Goal: Task Accomplishment & Management: Complete application form

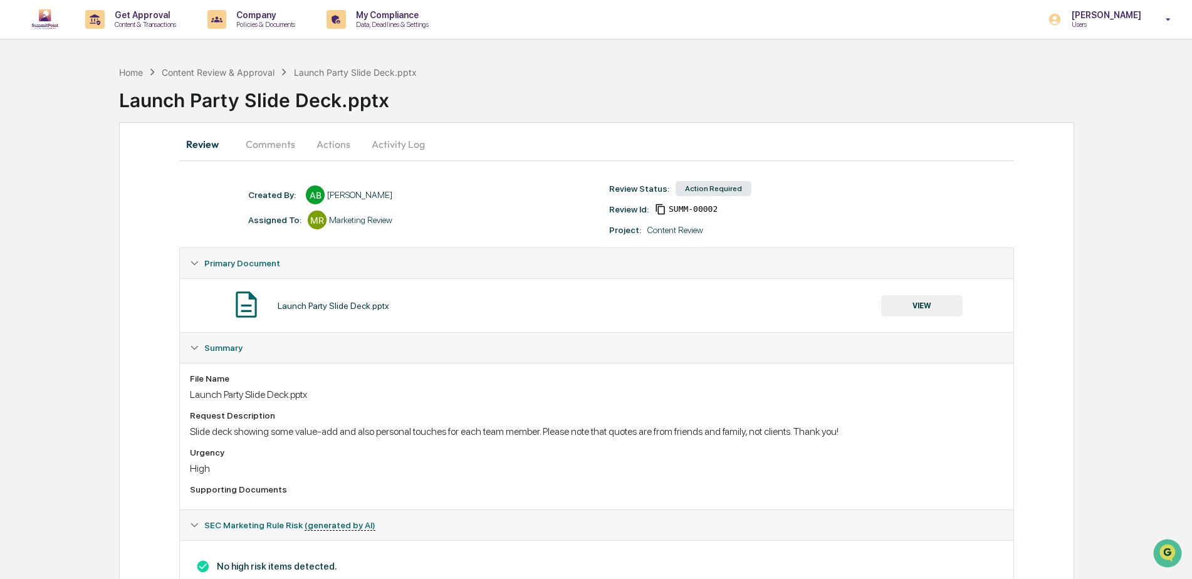
click at [883, 300] on button "VIEW" at bounding box center [921, 305] width 81 height 21
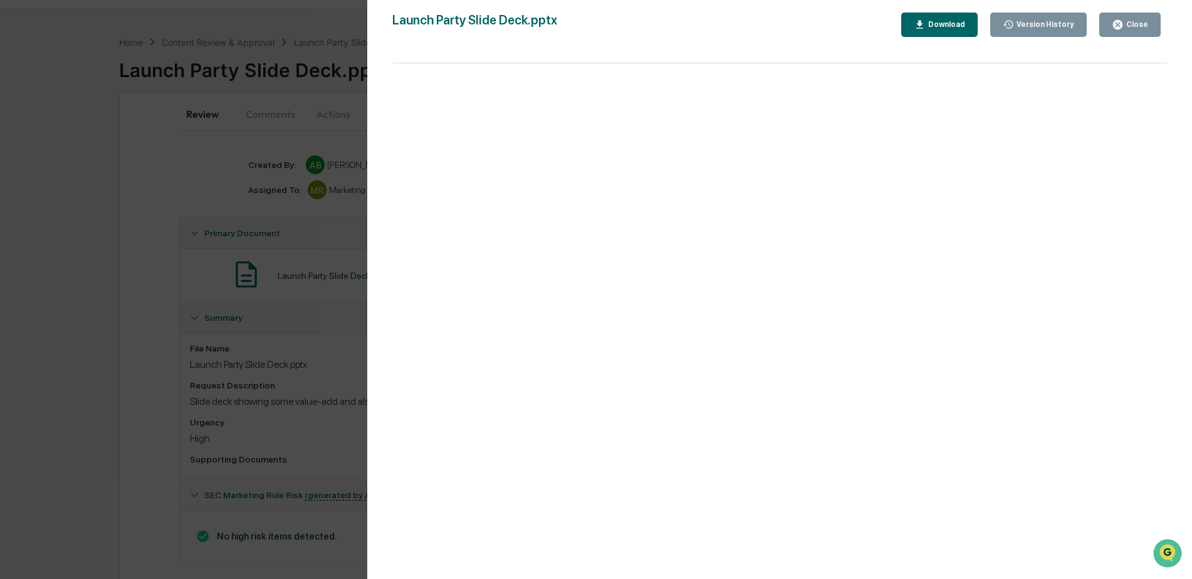
scroll to position [46, 0]
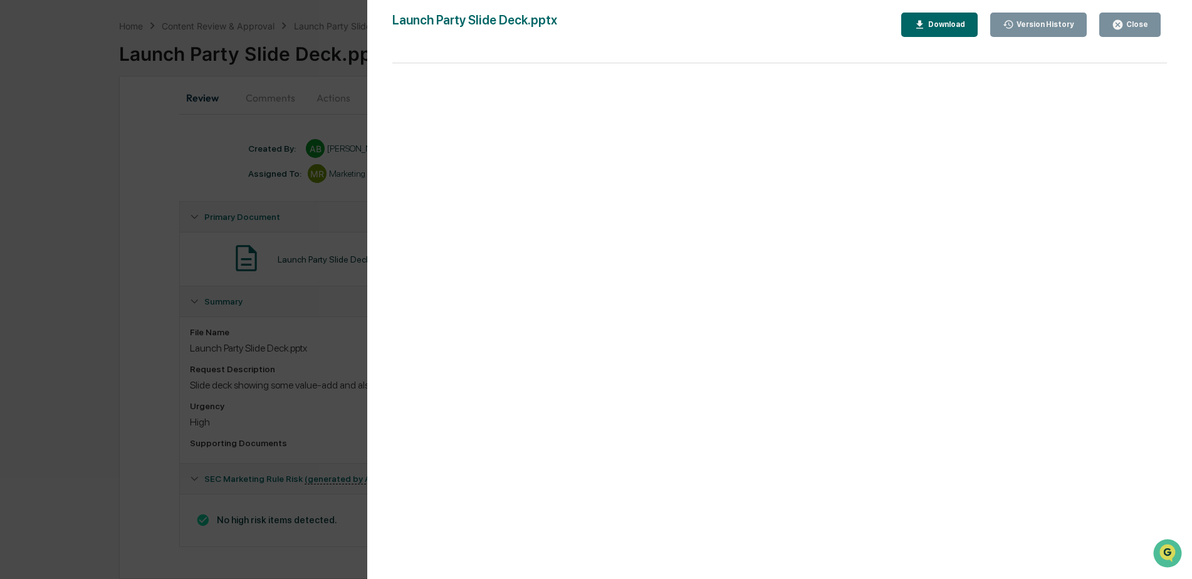
click at [960, 26] on div "Download" at bounding box center [945, 24] width 39 height 9
click at [1146, 16] on button "Close" at bounding box center [1129, 25] width 61 height 24
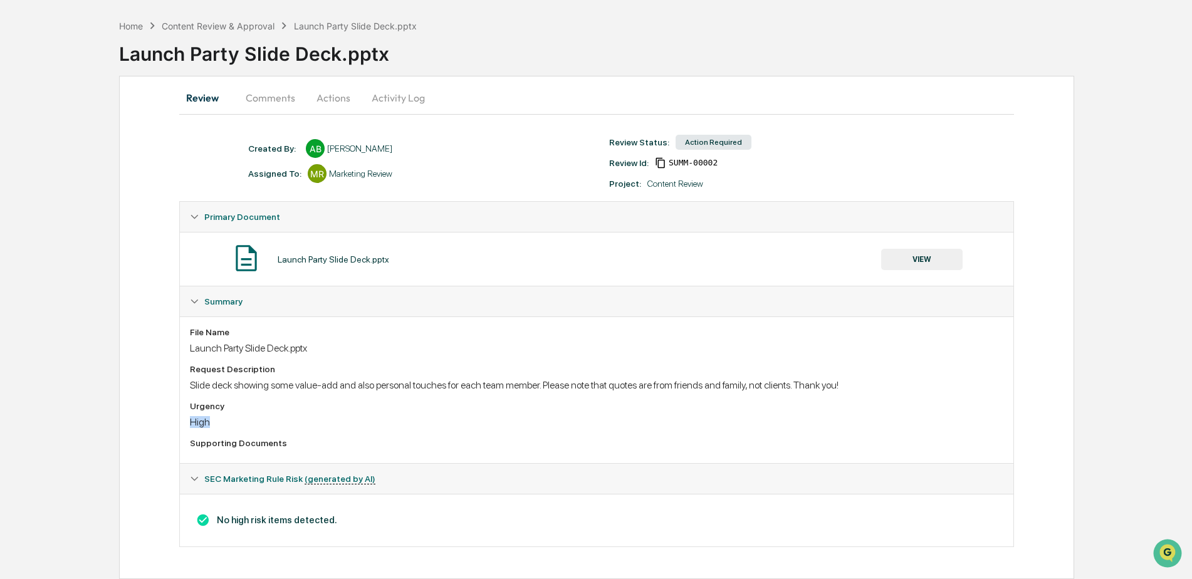
click at [592, 409] on div "Urgency High" at bounding box center [596, 414] width 813 height 27
click at [933, 402] on div "Urgency" at bounding box center [596, 406] width 813 height 10
click at [636, 434] on div "File Name Launch Party Slide Deck.pptx Request Description Slide deck showing s…" at bounding box center [596, 390] width 813 height 126
click at [493, 262] on div "Launch Party Slide Deck.pptx VIEW" at bounding box center [596, 259] width 813 height 33
drag, startPoint x: 427, startPoint y: 273, endPoint x: 249, endPoint y: 267, distance: 178.1
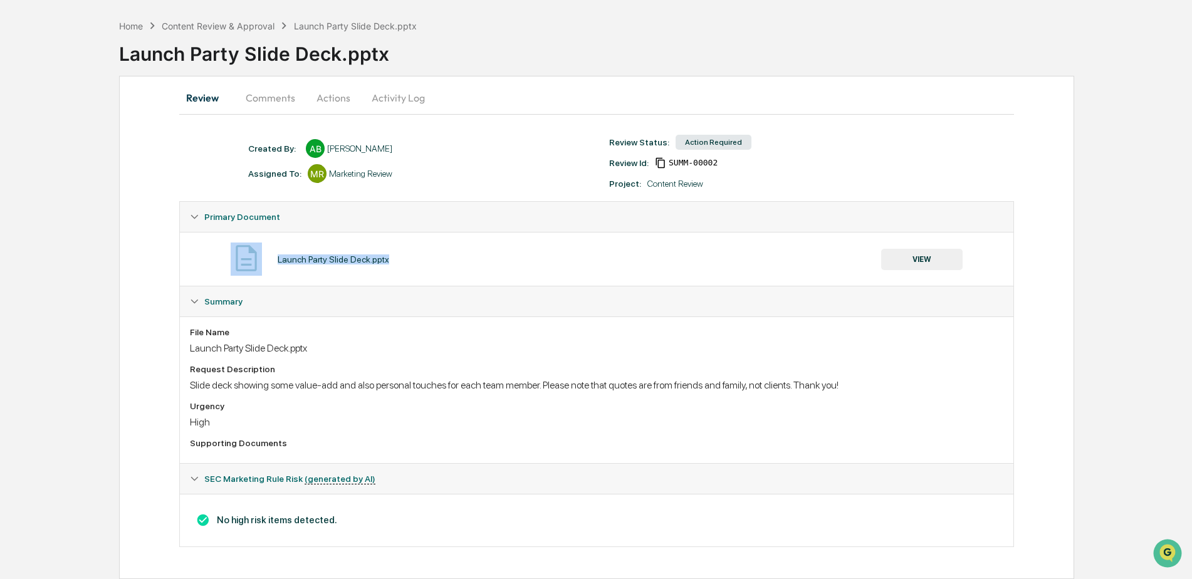
click at [249, 267] on div "Launch Party Slide Deck.pptx VIEW" at bounding box center [596, 259] width 813 height 33
drag, startPoint x: 249, startPoint y: 267, endPoint x: 516, endPoint y: 270, distance: 267.0
click at [516, 270] on div "Launch Party Slide Deck.pptx VIEW" at bounding box center [596, 259] width 813 height 33
click at [931, 266] on button "VIEW" at bounding box center [921, 259] width 81 height 21
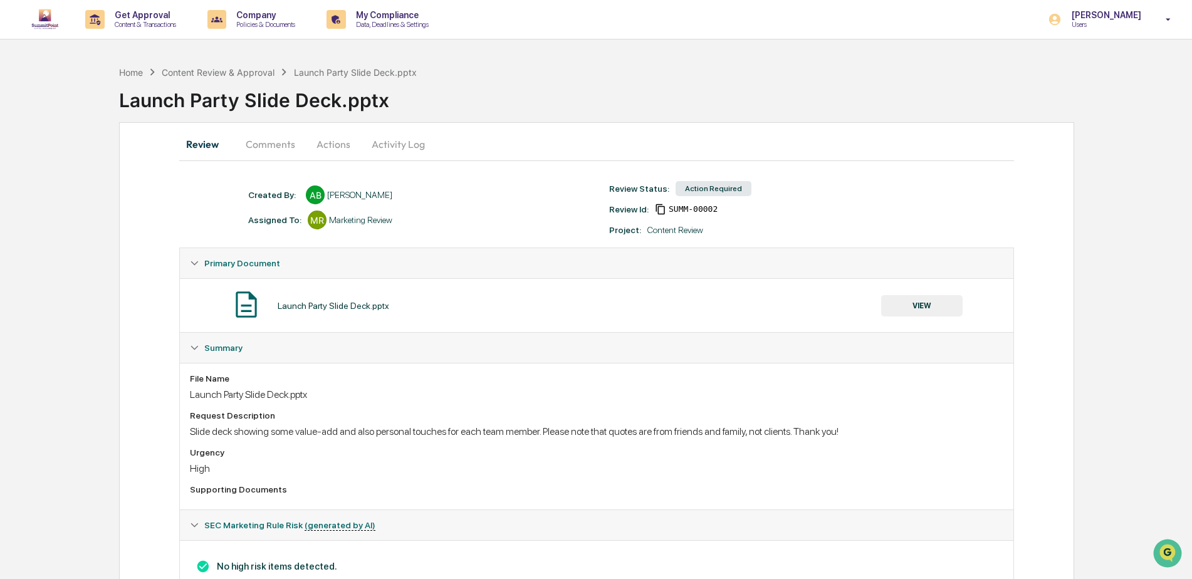
scroll to position [46, 0]
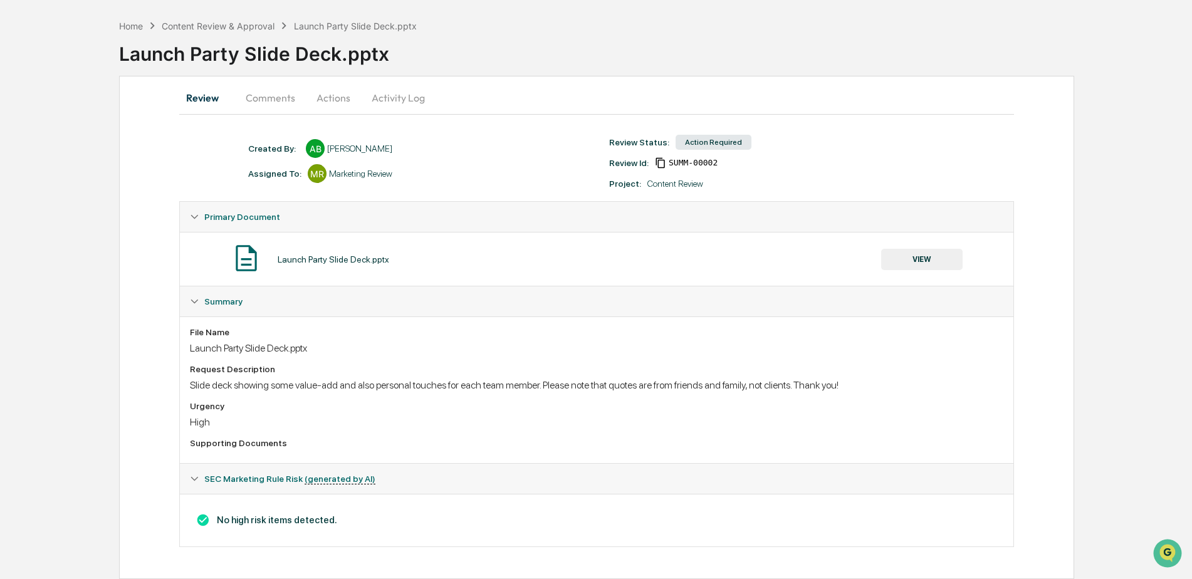
click at [904, 340] on div "File Name Launch Party Slide Deck.pptx" at bounding box center [596, 340] width 813 height 27
drag, startPoint x: 815, startPoint y: 374, endPoint x: 866, endPoint y: 382, distance: 51.3
click at [866, 382] on div "Request Description Slide deck showing some value-add and also personal touches…" at bounding box center [596, 377] width 813 height 27
drag, startPoint x: 866, startPoint y: 382, endPoint x: 637, endPoint y: 434, distance: 234.8
click at [644, 434] on div "File Name Launch Party Slide Deck.pptx Request Description Slide deck showing s…" at bounding box center [596, 390] width 813 height 126
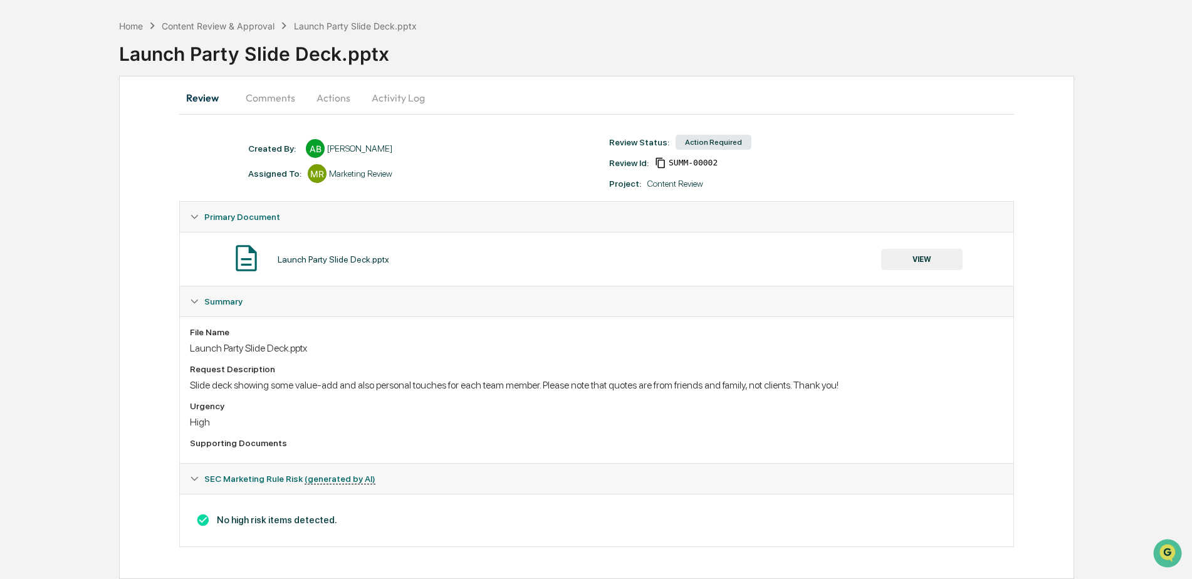
click at [277, 97] on button "Comments" at bounding box center [271, 98] width 70 height 30
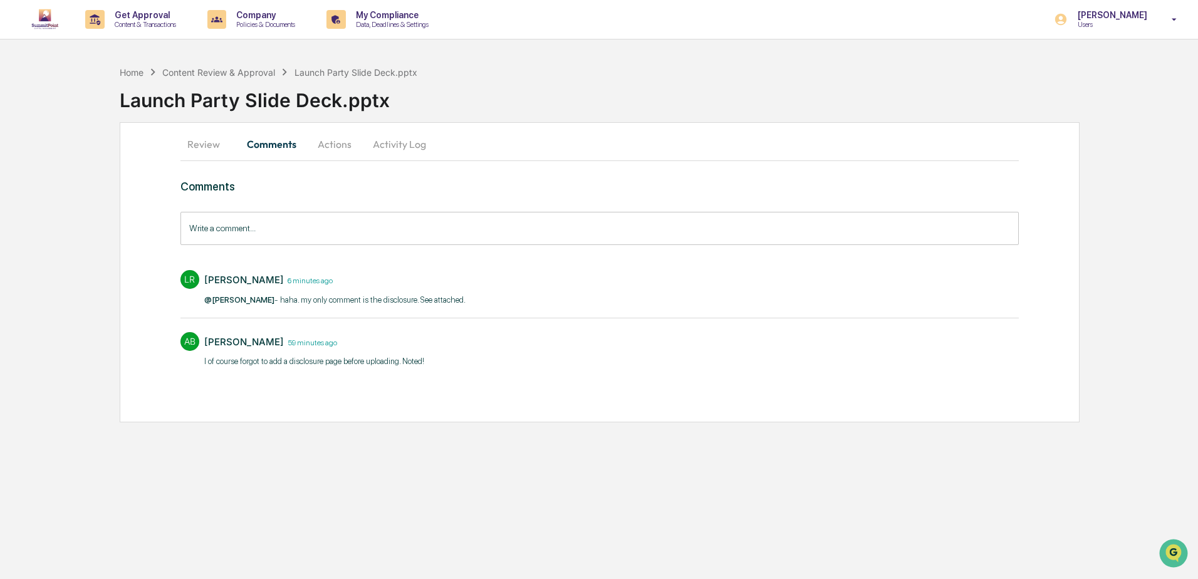
click at [404, 147] on button "Activity Log" at bounding box center [399, 144] width 73 height 30
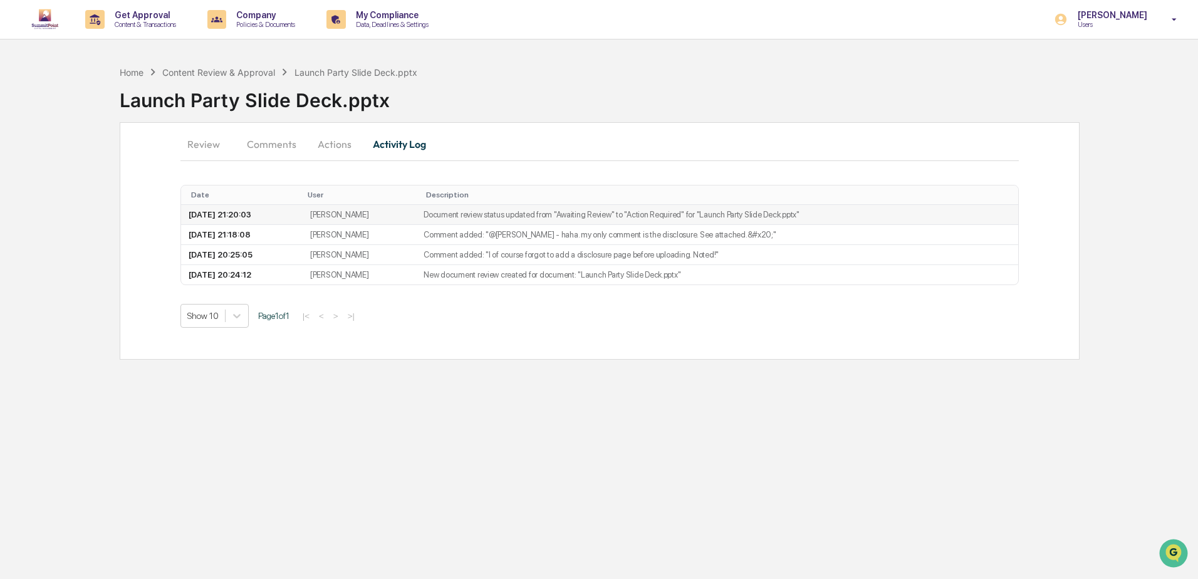
click at [842, 211] on td "Document review status updated from "Awaiting Review" to "Action Required" for …" at bounding box center [717, 215] width 602 height 20
click at [211, 150] on button "Review" at bounding box center [209, 144] width 56 height 30
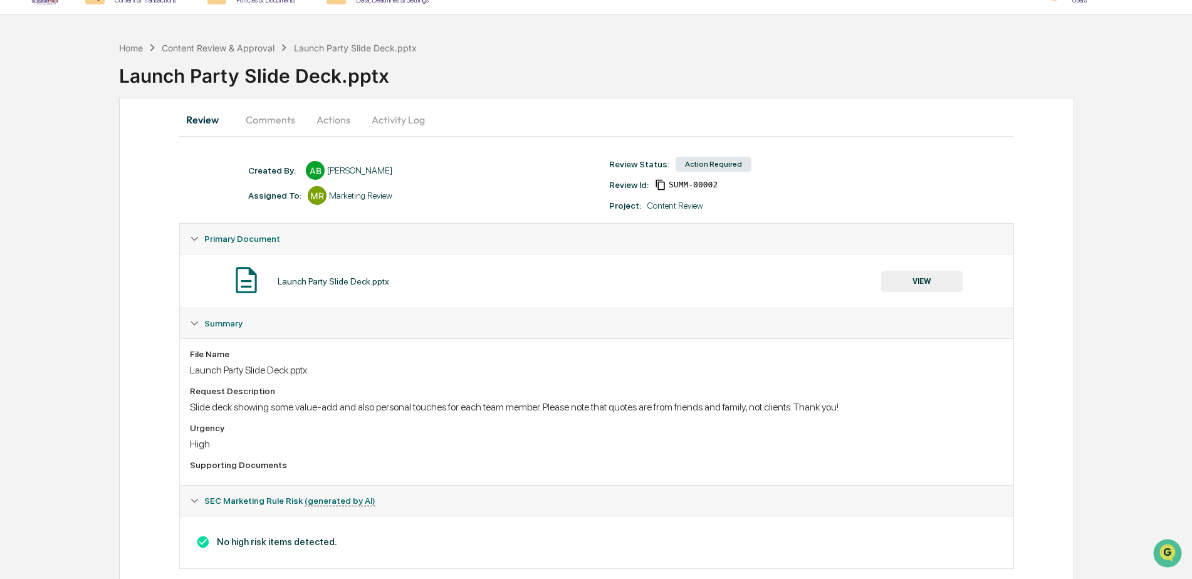
scroll to position [46, 0]
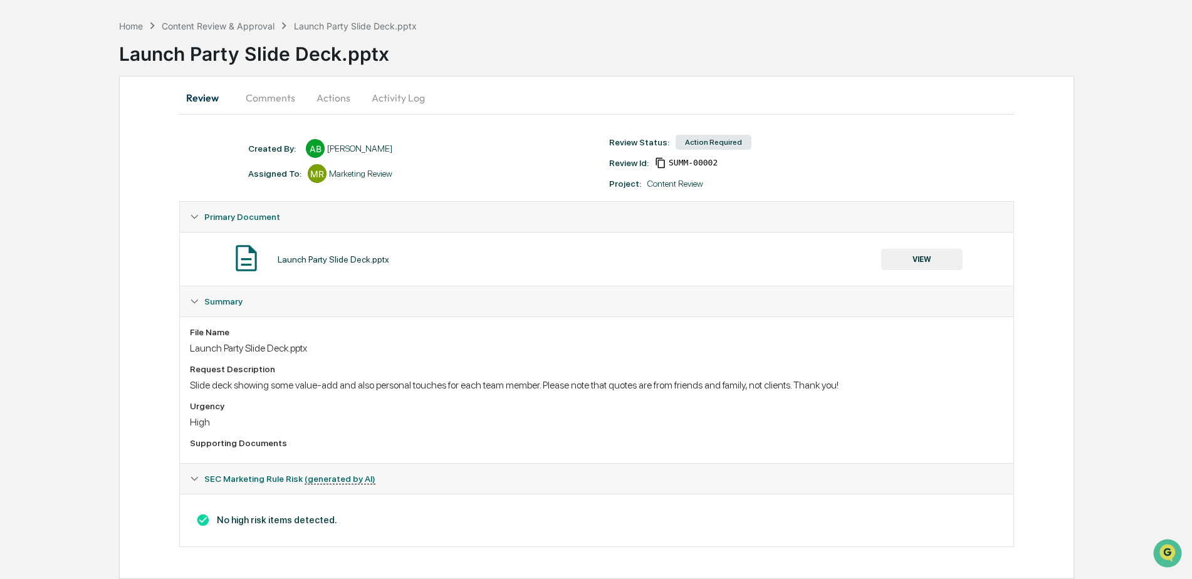
click at [516, 278] on div "Launch Party Slide Deck.pptx VIEW" at bounding box center [596, 259] width 833 height 54
click at [342, 263] on div "Launch Party Slide Deck.pptx" at bounding box center [334, 259] width 112 height 10
click at [910, 263] on button "VIEW" at bounding box center [921, 259] width 81 height 21
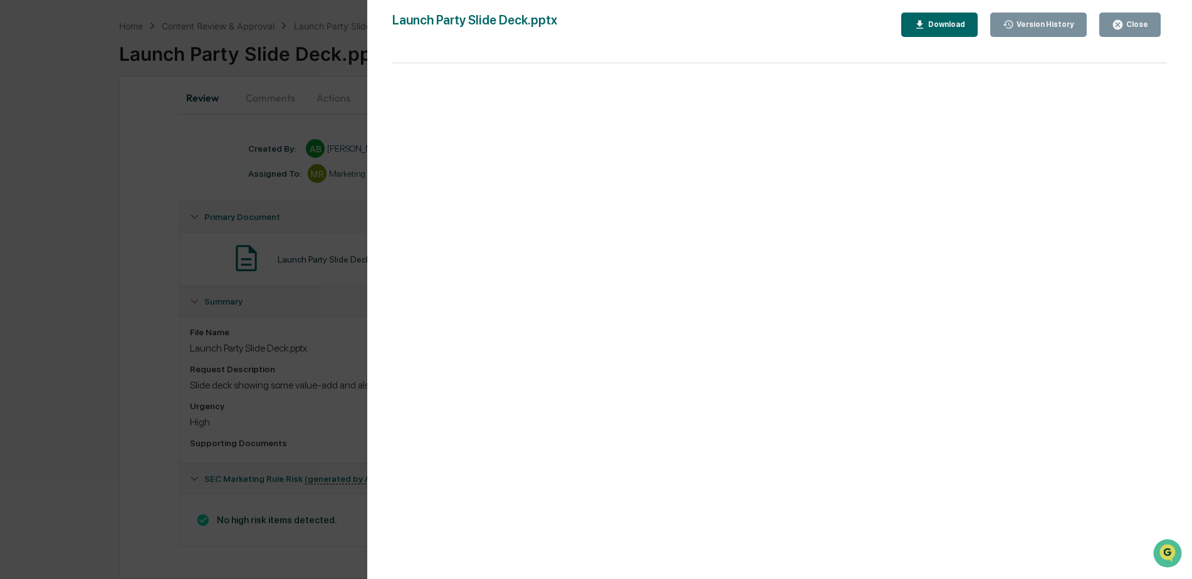
click at [948, 28] on div "Download" at bounding box center [945, 24] width 39 height 9
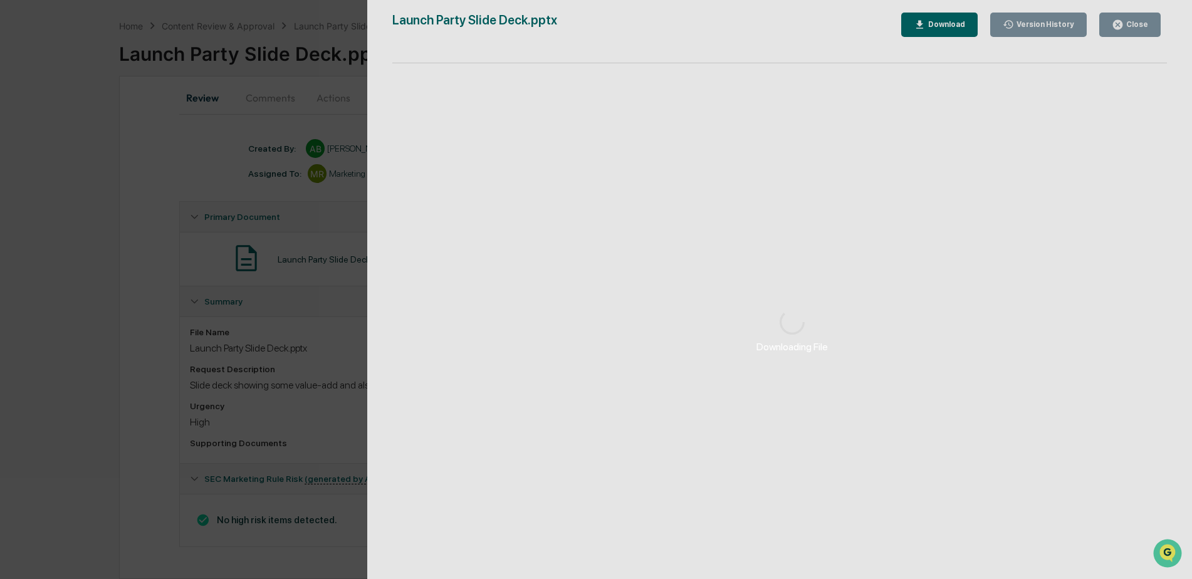
click at [1113, 34] on div "Downloading File" at bounding box center [792, 331] width 850 height 662
click at [1114, 26] on div "Downloading File" at bounding box center [792, 331] width 850 height 662
click at [1119, 24] on div "Downloading File" at bounding box center [792, 331] width 850 height 662
click at [254, 186] on div "Downloading File Version History [DATE] 08:24 PM [PERSON_NAME] Launch Party Sli…" at bounding box center [596, 289] width 1192 height 579
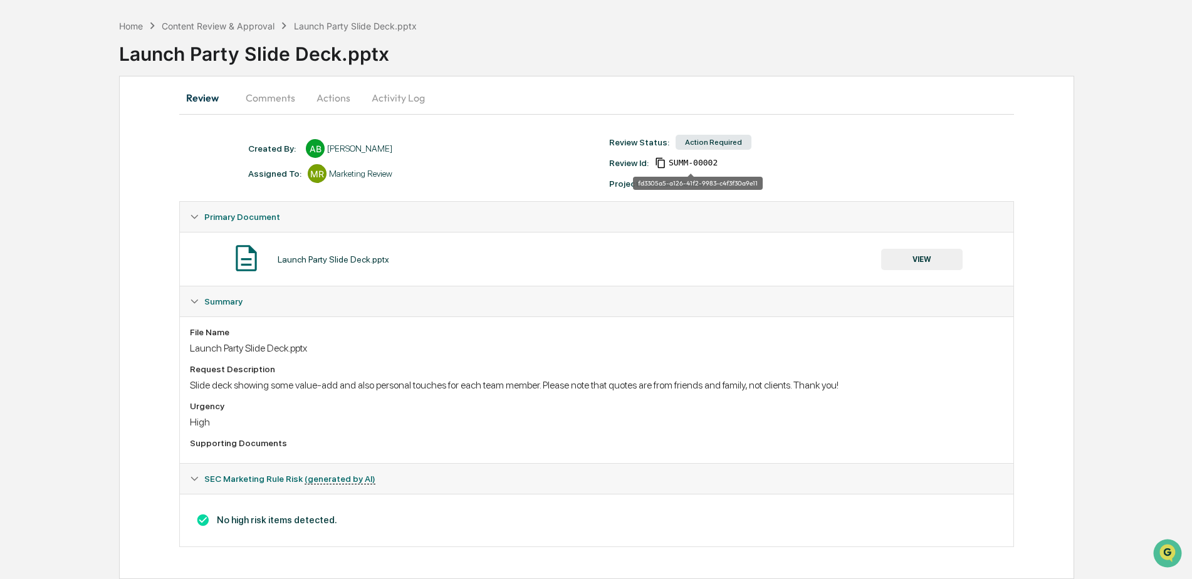
click at [701, 166] on span "SUMM-00002" at bounding box center [693, 163] width 49 height 10
click at [688, 169] on div "fd3305a5-a126-41f2-9983-c4f3f30a9e11" at bounding box center [691, 179] width 130 height 22
click at [278, 99] on button "Comments" at bounding box center [271, 98] width 70 height 30
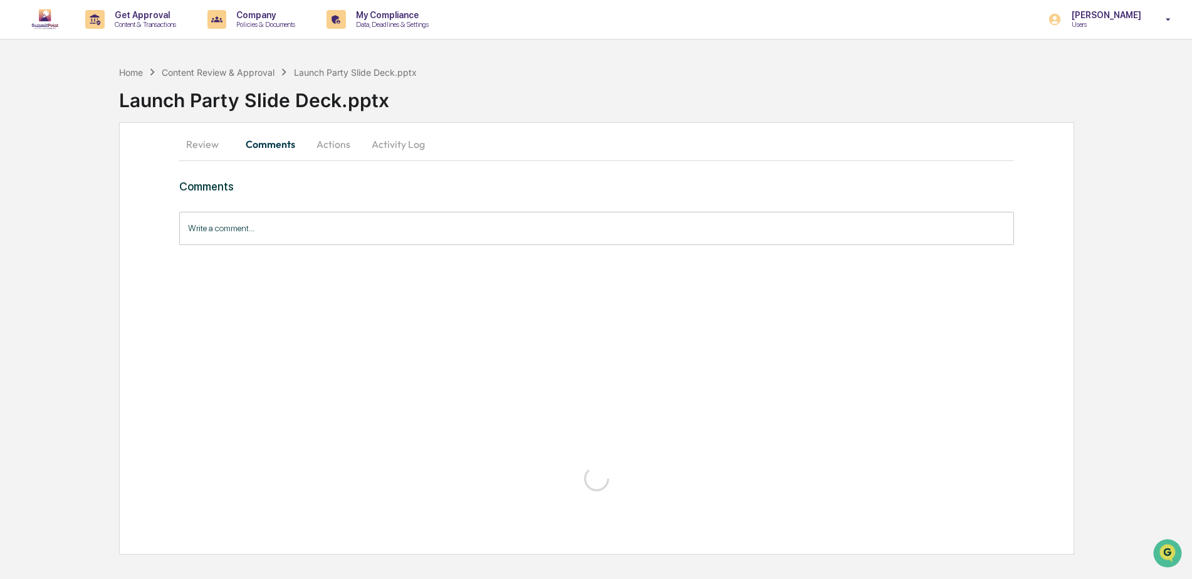
scroll to position [0, 0]
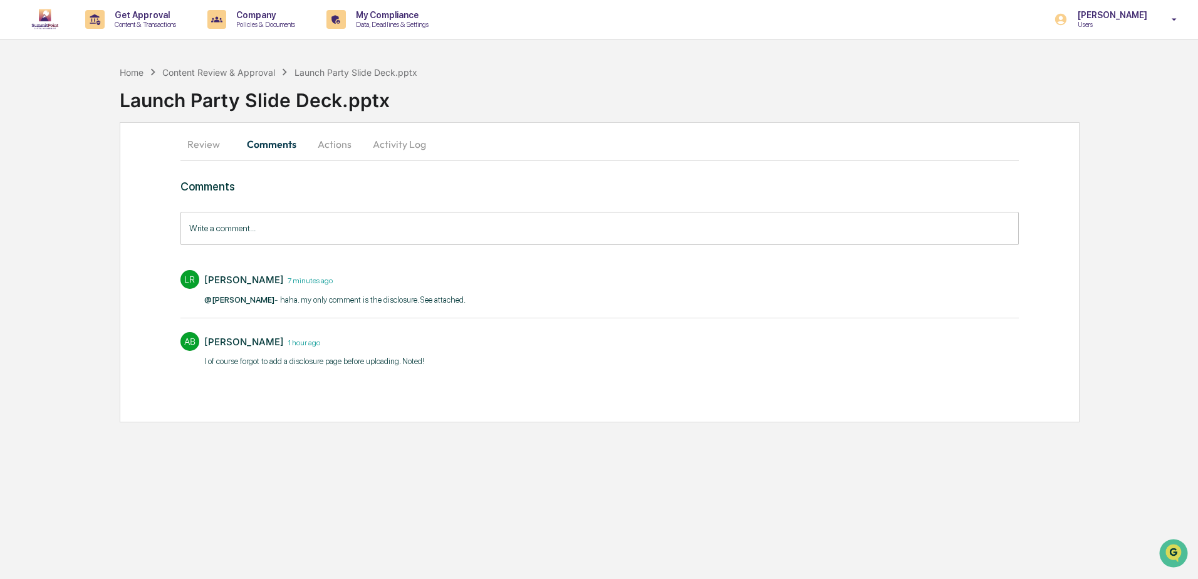
click at [568, 305] on div "[PERSON_NAME] 7 minutes ago ​ @[PERSON_NAME] - haha. my only comment is the dis…" at bounding box center [600, 287] width 839 height 46
click at [205, 149] on button "Review" at bounding box center [209, 144] width 56 height 30
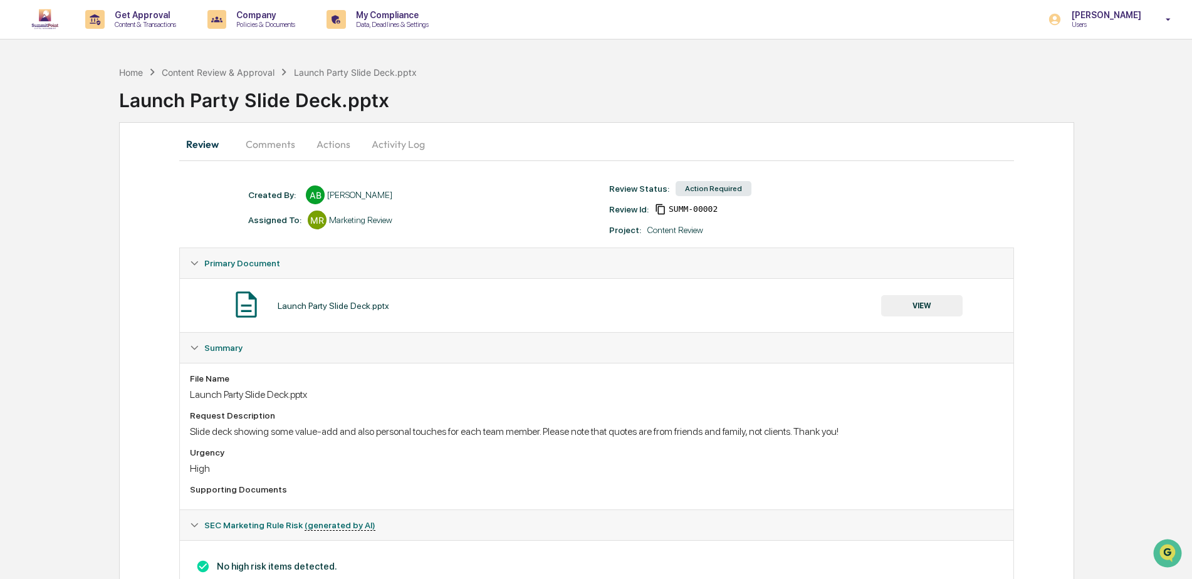
click at [624, 100] on div "Launch Party Slide Deck.pptx" at bounding box center [655, 95] width 1073 height 33
click at [198, 74] on div "Content Review & Approval" at bounding box center [218, 72] width 113 height 11
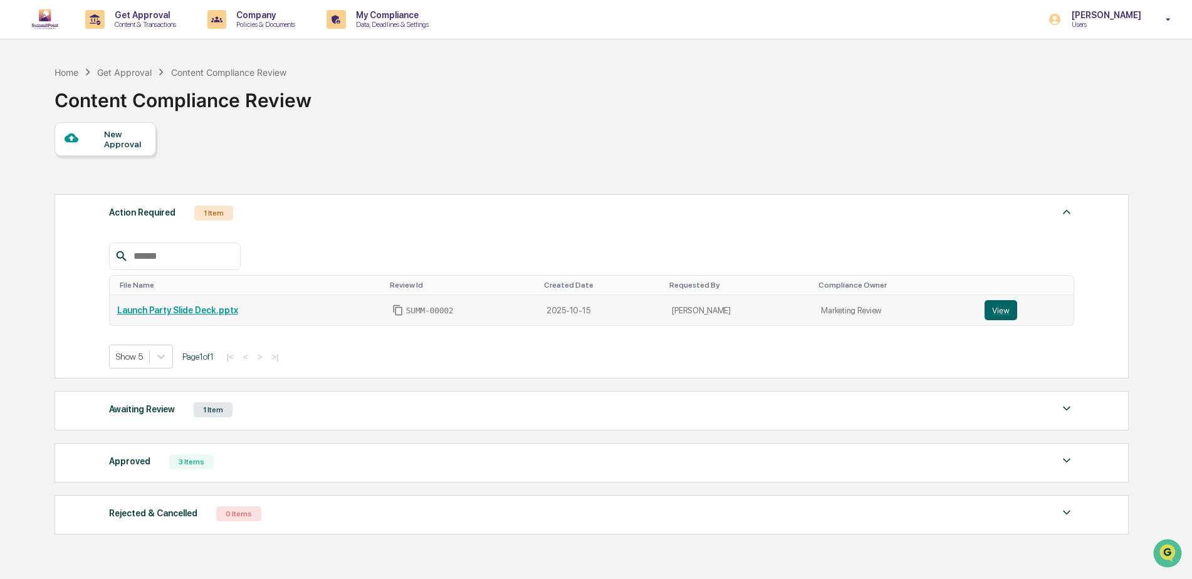
click at [185, 310] on link "Launch Party Slide Deck.pptx" at bounding box center [177, 310] width 121 height 10
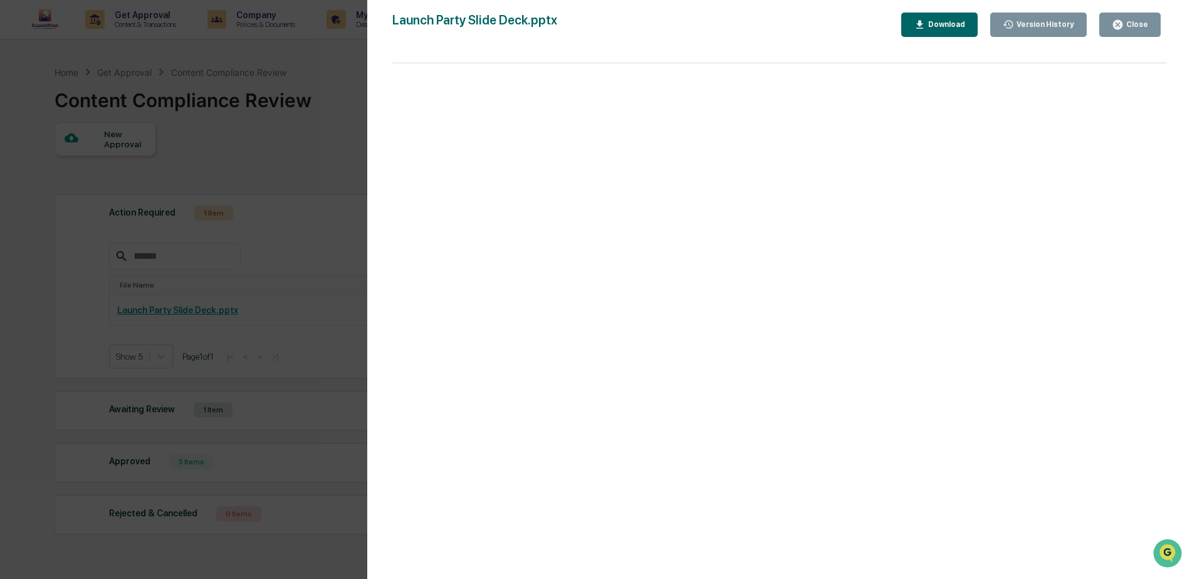
click at [328, 56] on div "Version History [DATE] 08:24 PM [PERSON_NAME] Launch Party Slide Deck.pptx Clos…" at bounding box center [596, 289] width 1192 height 579
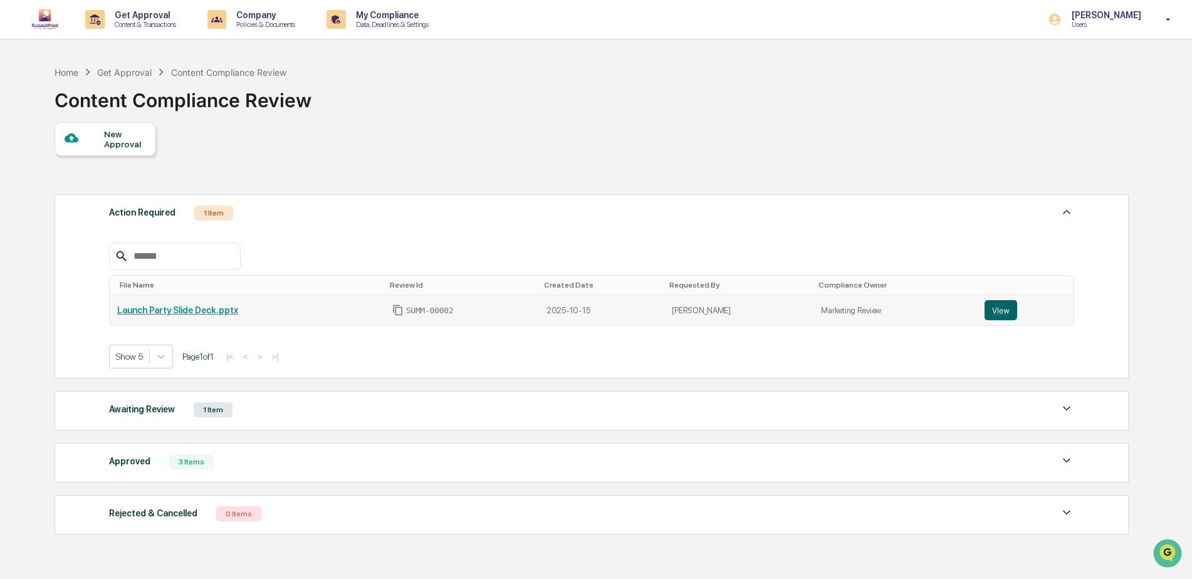
click at [331, 303] on td "Launch Party Slide Deck.pptx" at bounding box center [247, 310] width 275 height 30
click at [997, 310] on button "View" at bounding box center [1001, 310] width 33 height 20
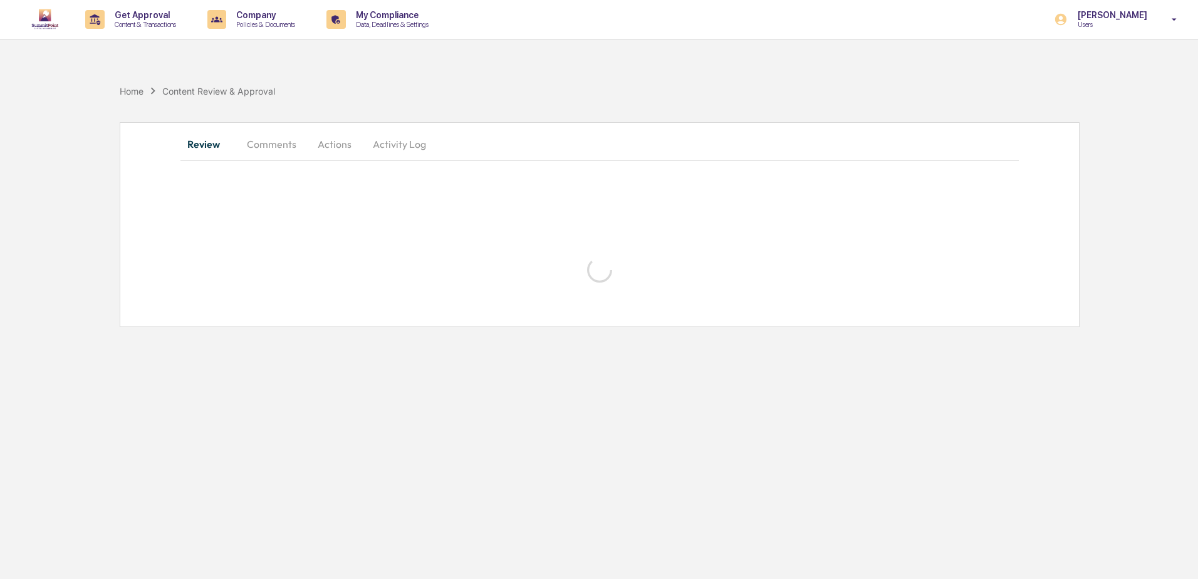
click at [275, 137] on button "Comments" at bounding box center [272, 144] width 70 height 30
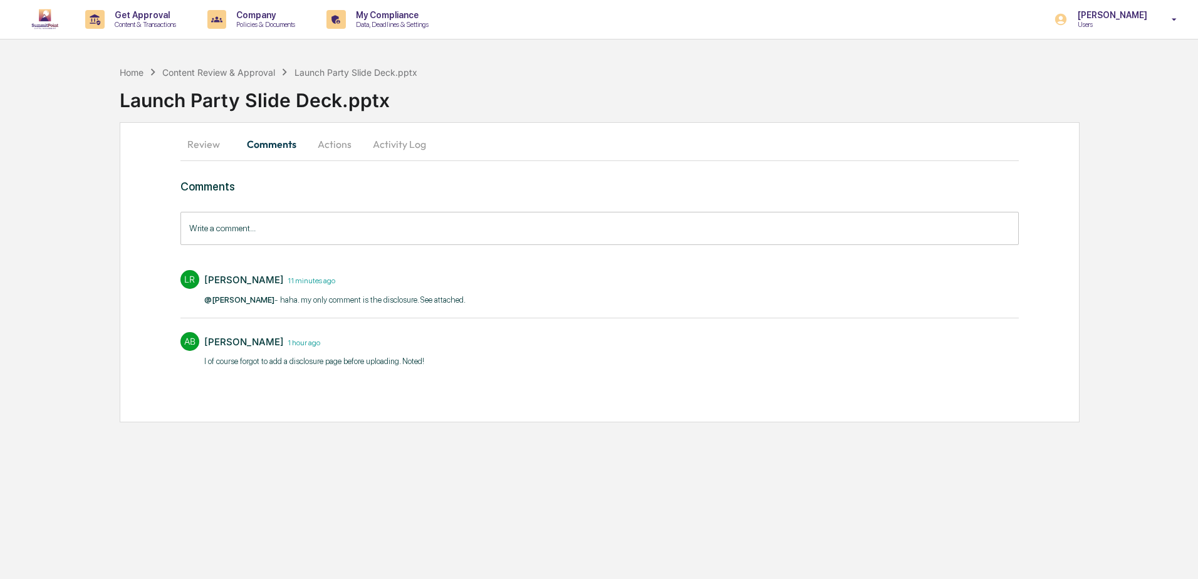
click at [271, 232] on input "Write a comment..." at bounding box center [600, 228] width 839 height 33
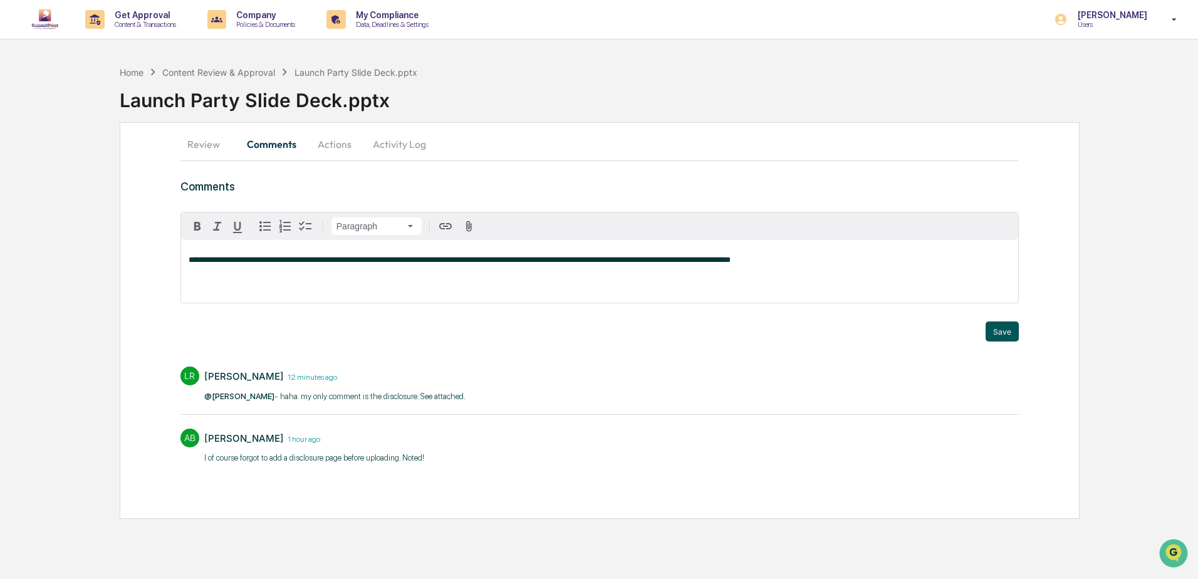
click at [1005, 331] on button "Save" at bounding box center [1002, 332] width 33 height 20
